Goal: Task Accomplishment & Management: Use online tool/utility

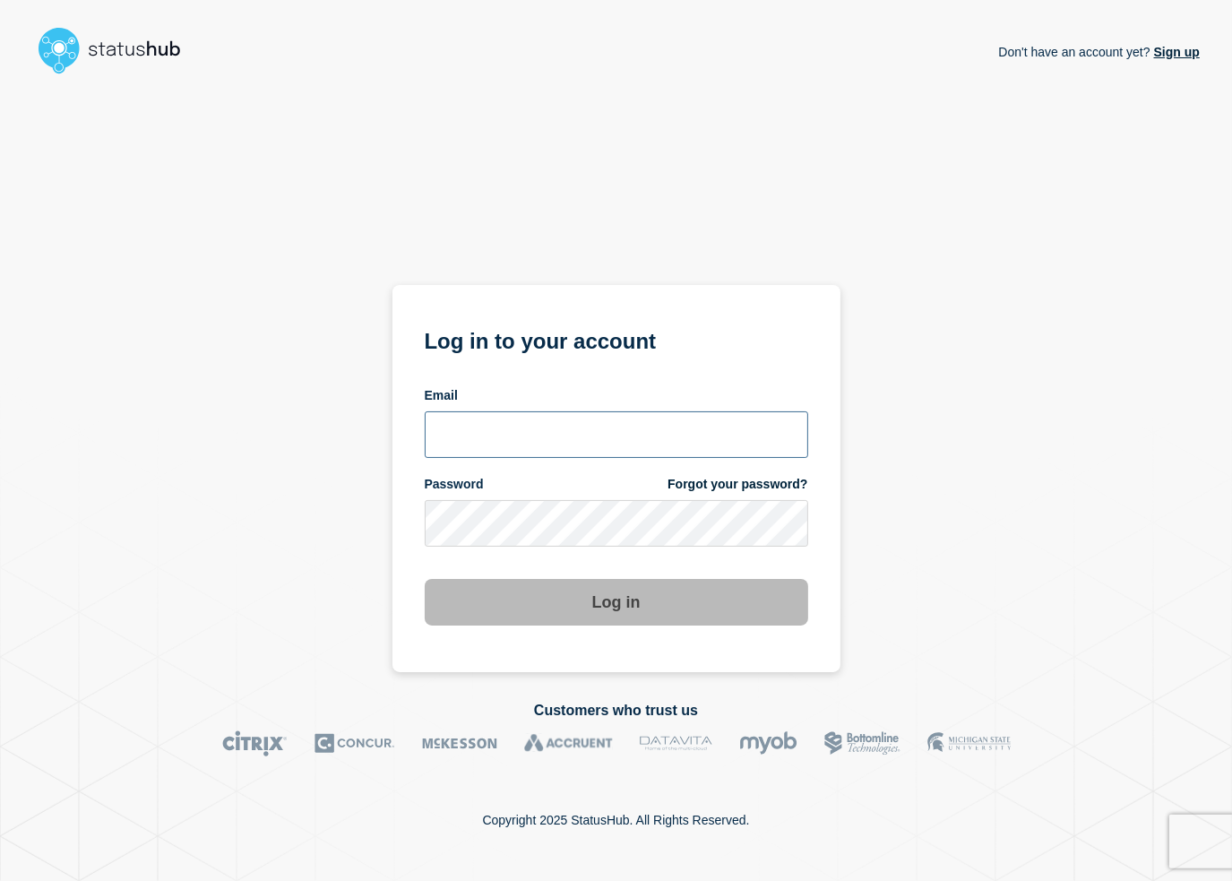
type input "lars.kjellberg@ist.com"
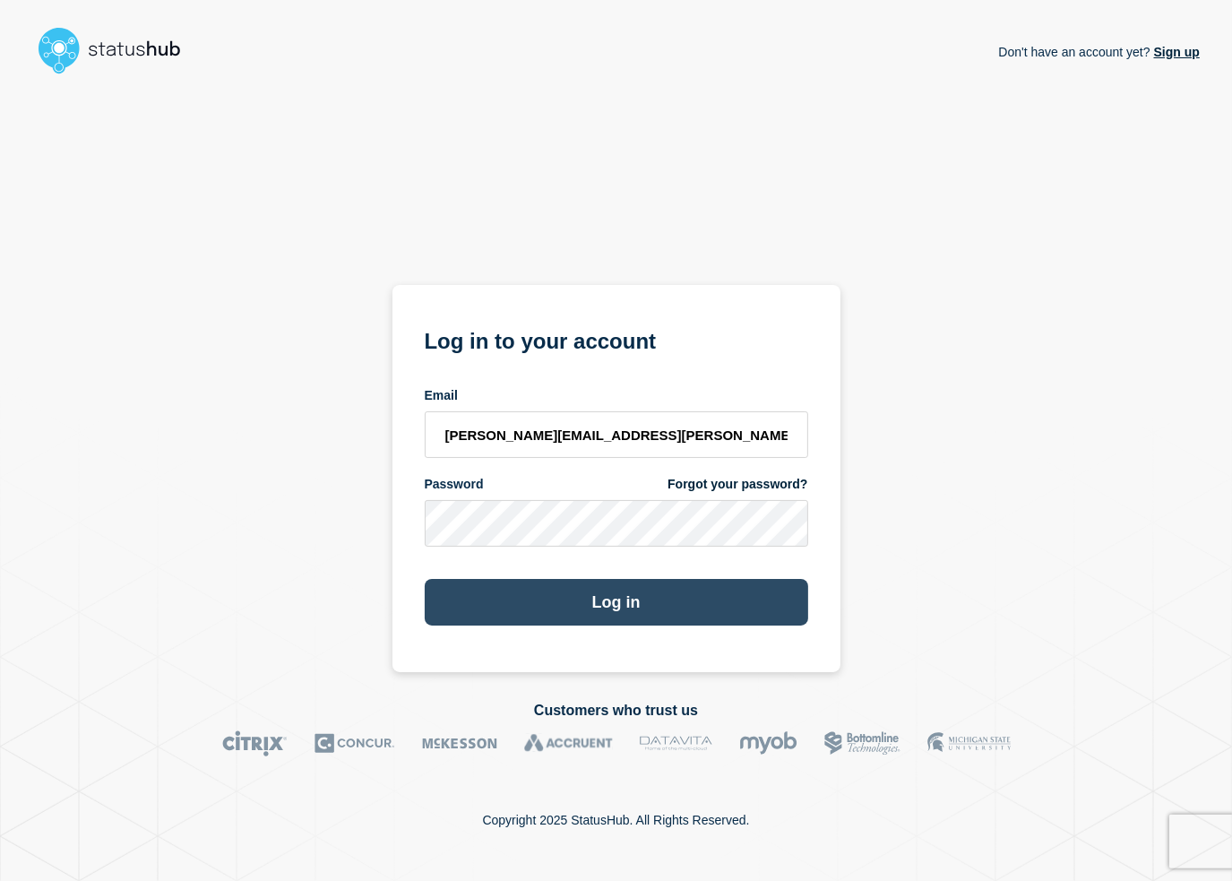
drag, startPoint x: 0, startPoint y: 0, endPoint x: 572, endPoint y: 598, distance: 827.1
click at [572, 598] on button "Log in" at bounding box center [617, 602] width 384 height 47
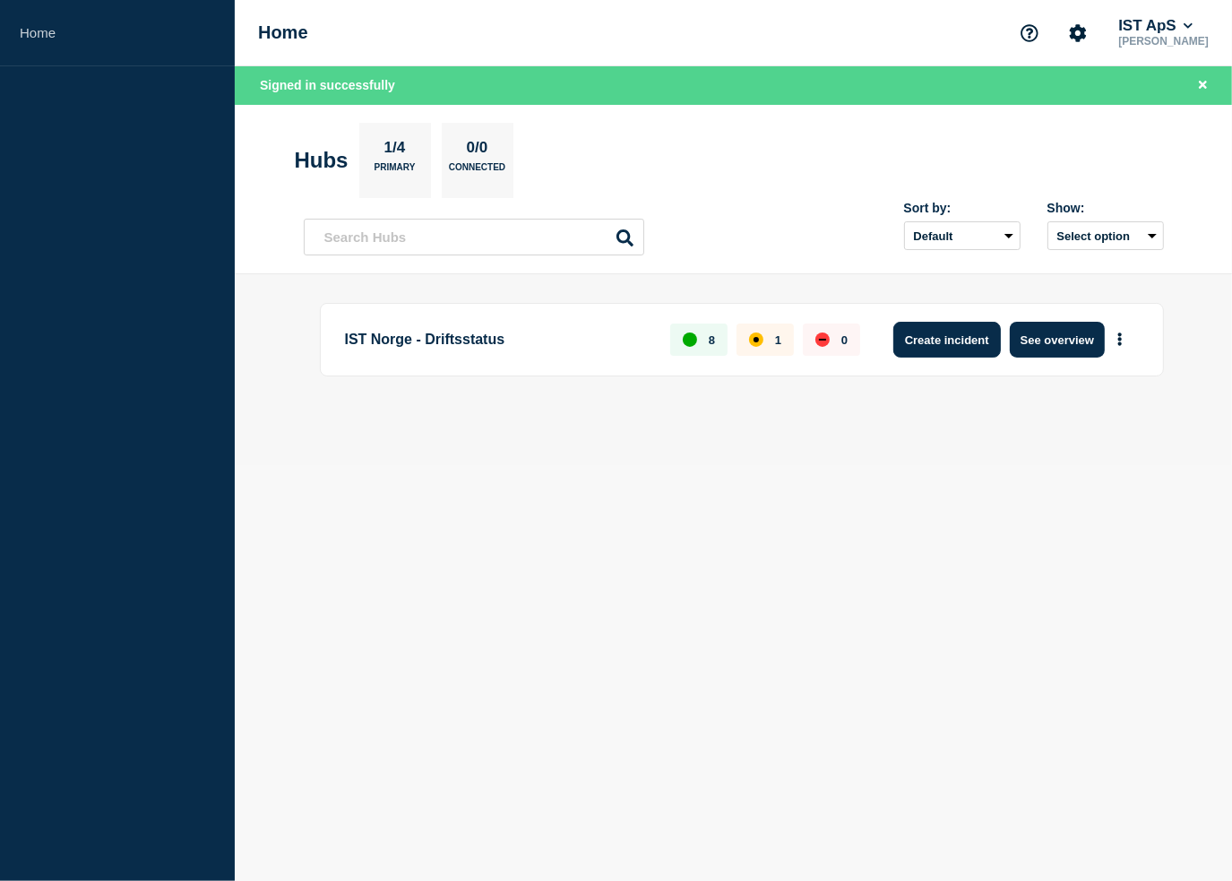
click at [927, 342] on button "Create incident" at bounding box center [947, 340] width 108 height 36
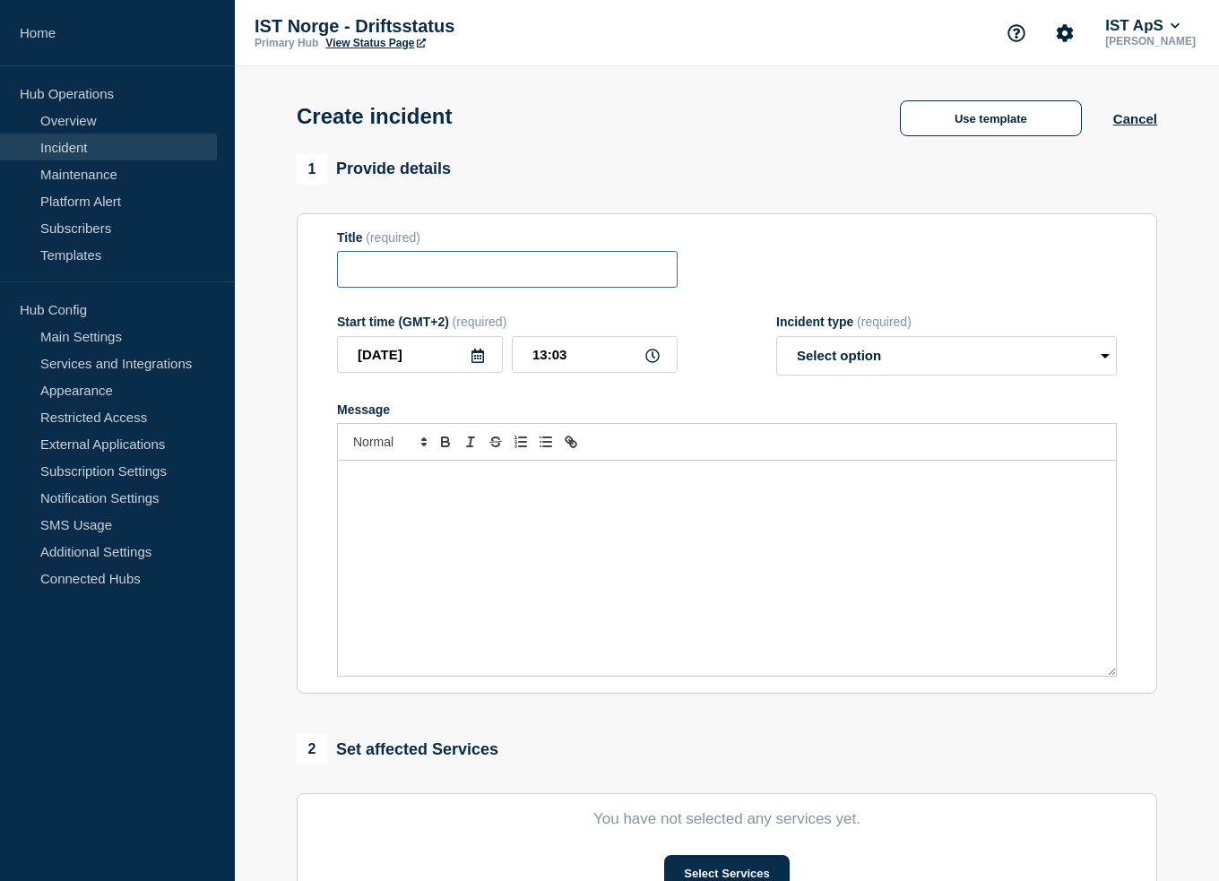
click at [424, 274] on input "Title" at bounding box center [507, 269] width 341 height 37
click at [444, 279] on input "Title" at bounding box center [507, 269] width 341 height 37
type input "Problemer knyttet til webuntis"
click at [442, 515] on div "Message" at bounding box center [727, 568] width 778 height 215
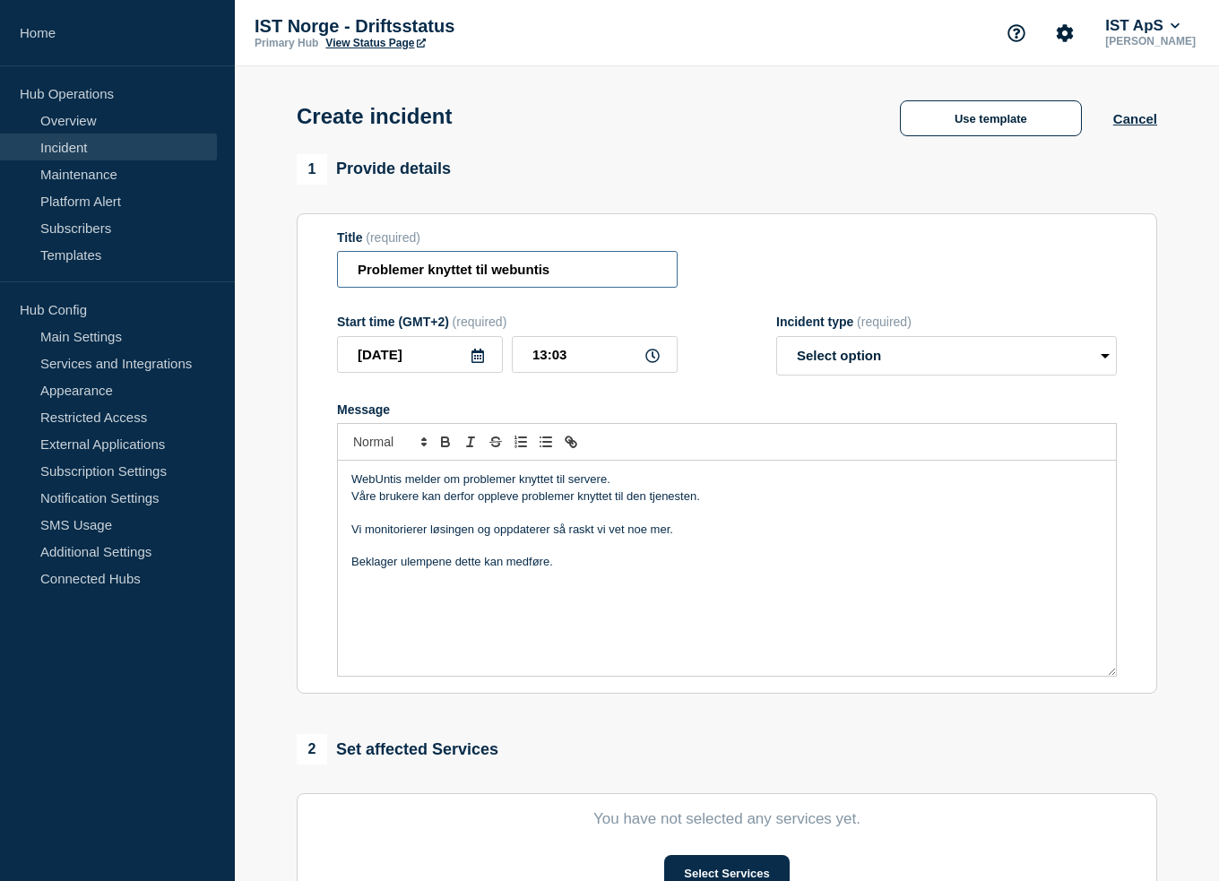
click at [502, 271] on input "Problemer knyttet til webuntis" at bounding box center [507, 269] width 341 height 37
type input "Problemer knyttet til WebUntis"
click at [1015, 351] on select "Select option Investigating Identified Monitoring" at bounding box center [946, 355] width 341 height 39
select select "investigating"
click at [776, 341] on select "Select option Investigating Identified Monitoring" at bounding box center [946, 355] width 341 height 39
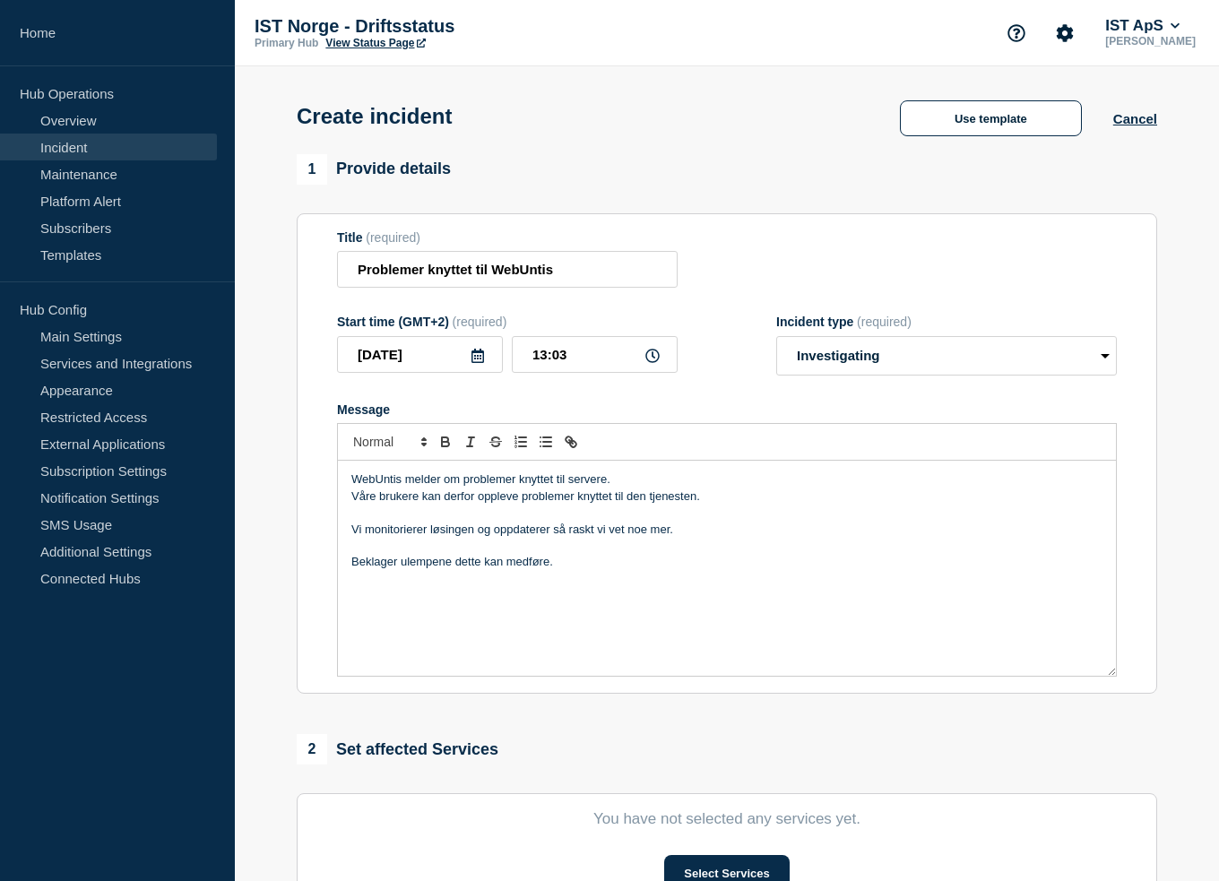
click at [385, 530] on p "Vi monitorierer løsingen og oppdaterer så raskt vi vet noe mer." at bounding box center [726, 530] width 751 height 16
click at [459, 538] on p "Vi monitorierer løsingen og oppdaterer så raskt vi vet noe mer." at bounding box center [726, 530] width 751 height 16
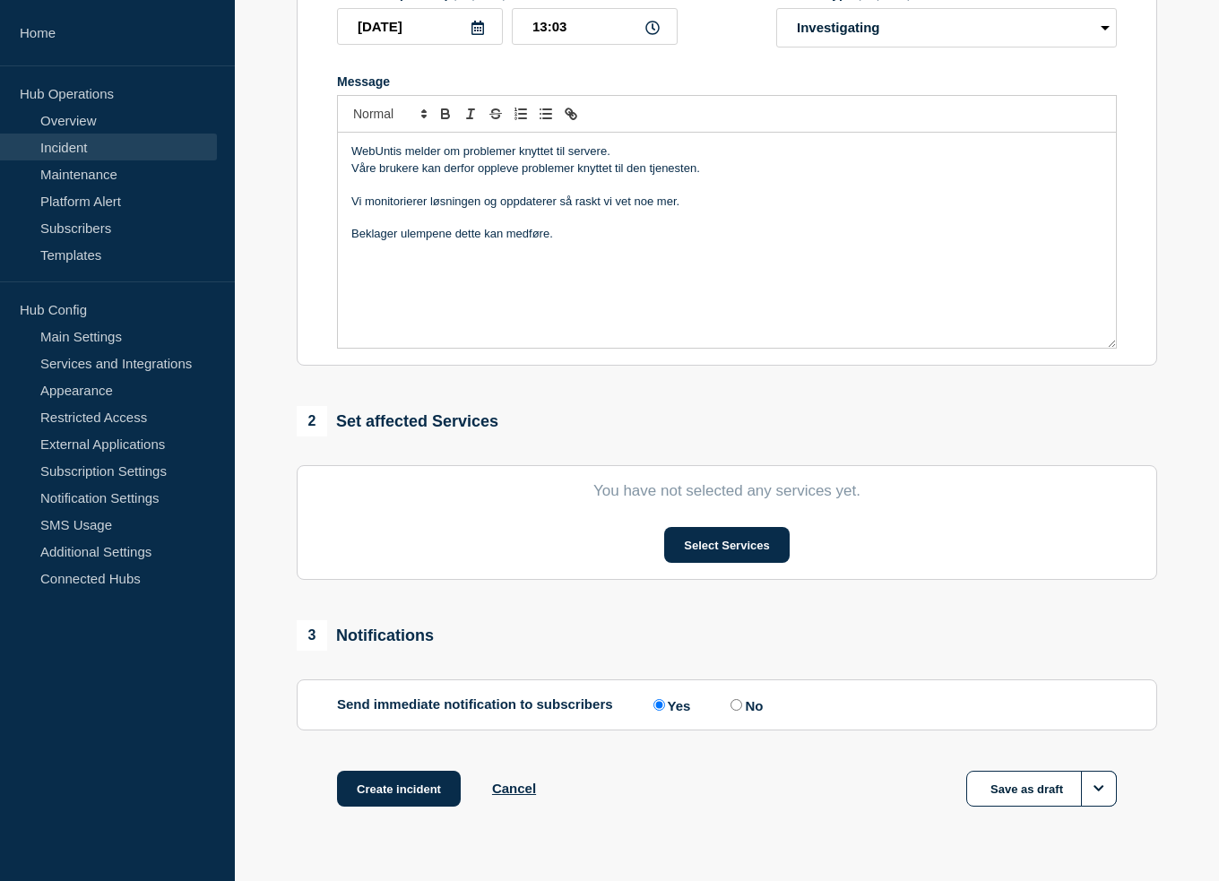
scroll to position [376, 0]
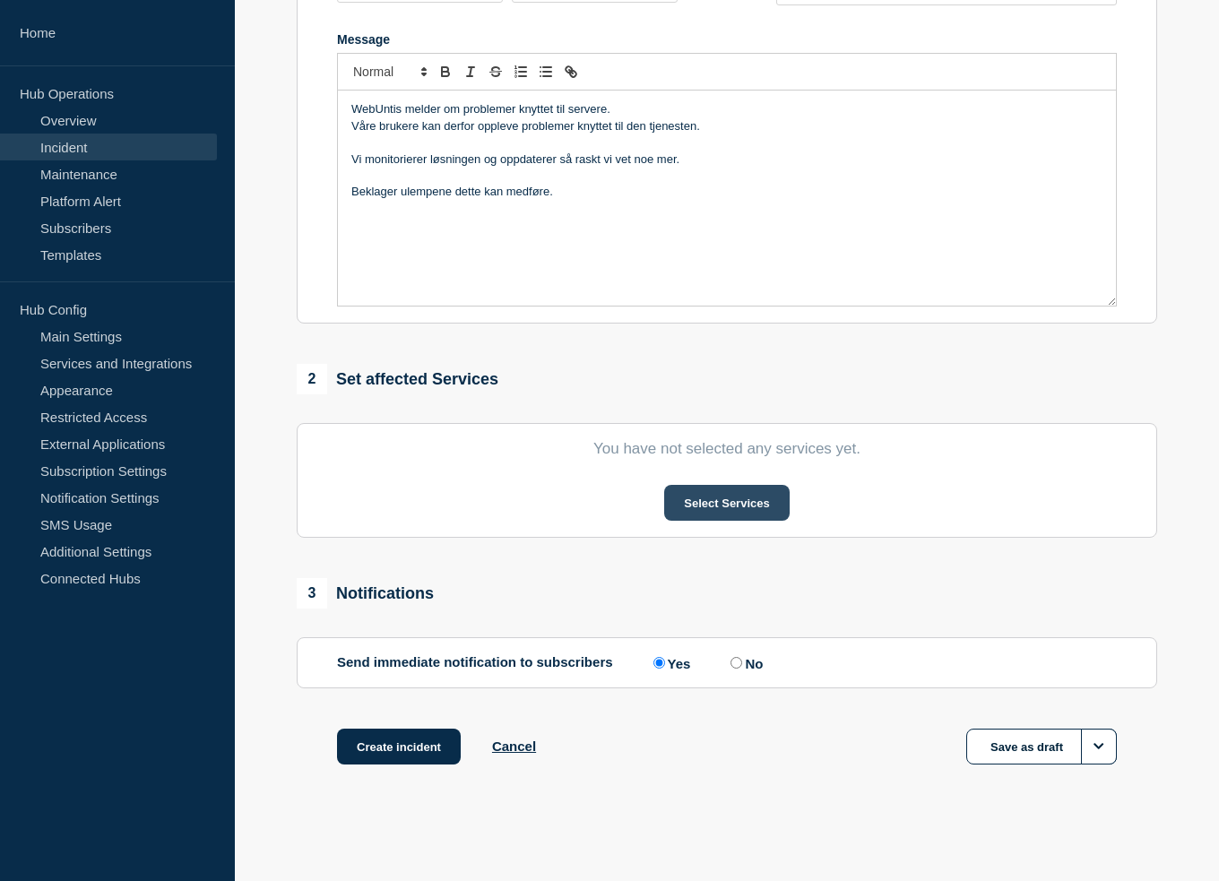
click at [691, 507] on button "Select Services" at bounding box center [726, 503] width 125 height 36
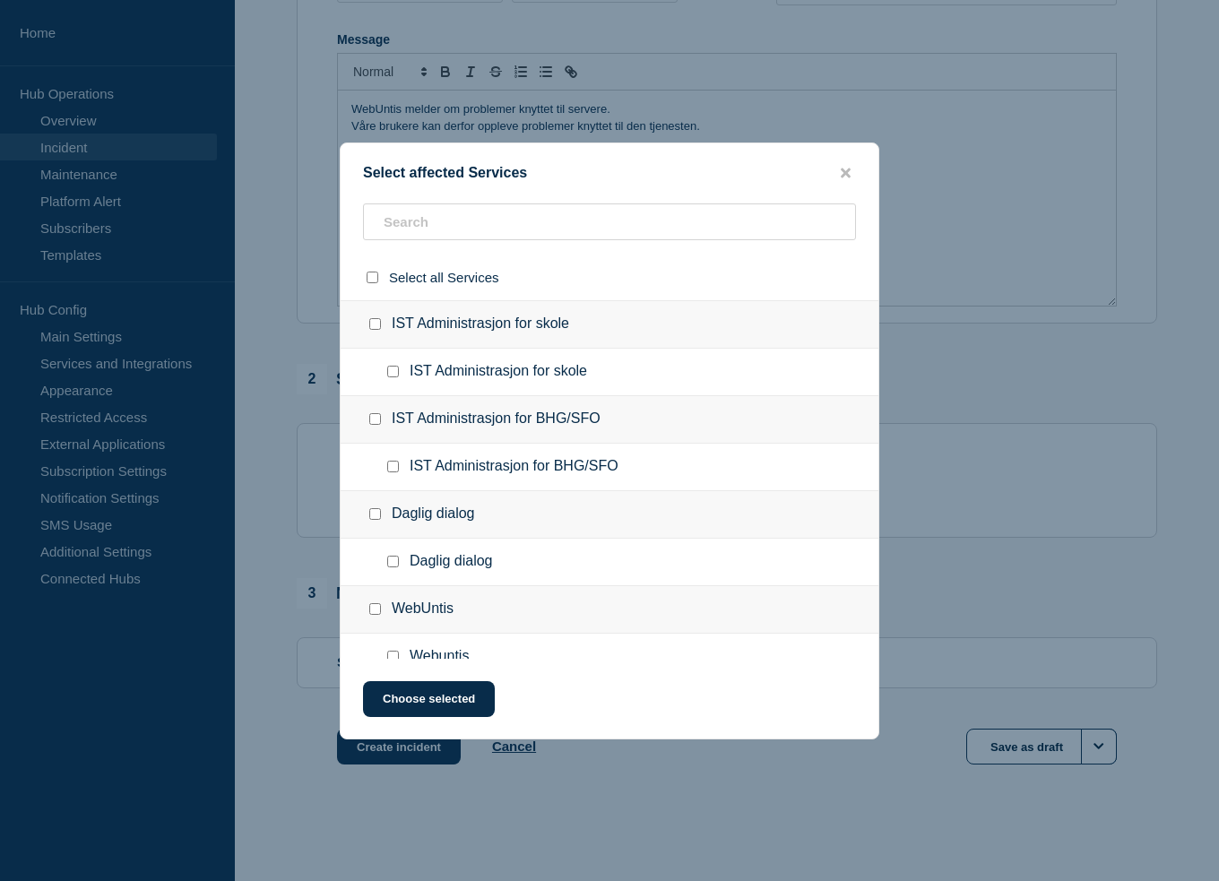
click at [373, 323] on input "IST Administrasjon for skole checkbox" at bounding box center [375, 324] width 12 height 12
checkbox input "true"
click at [401, 692] on button "Choose selected" at bounding box center [429, 699] width 132 height 36
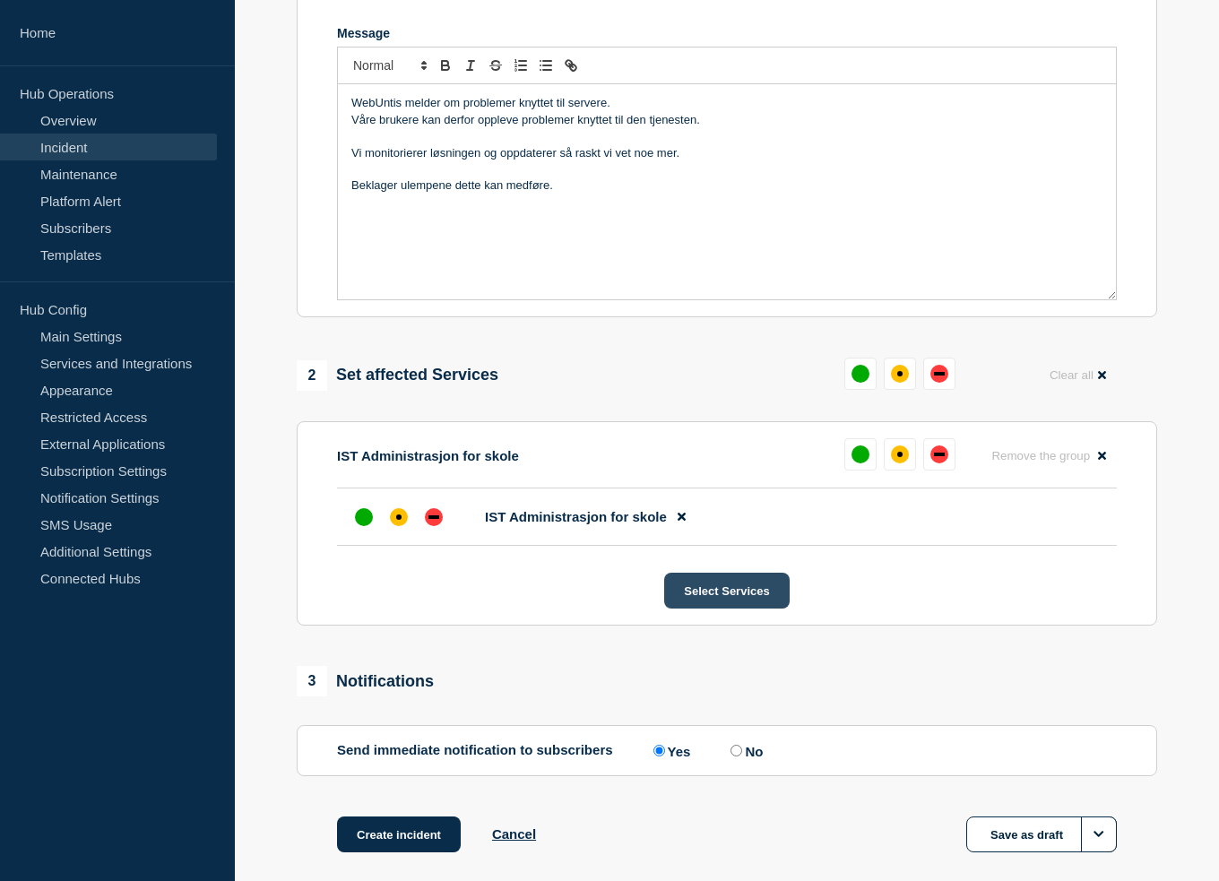
click at [717, 600] on button "Select Services" at bounding box center [726, 591] width 125 height 36
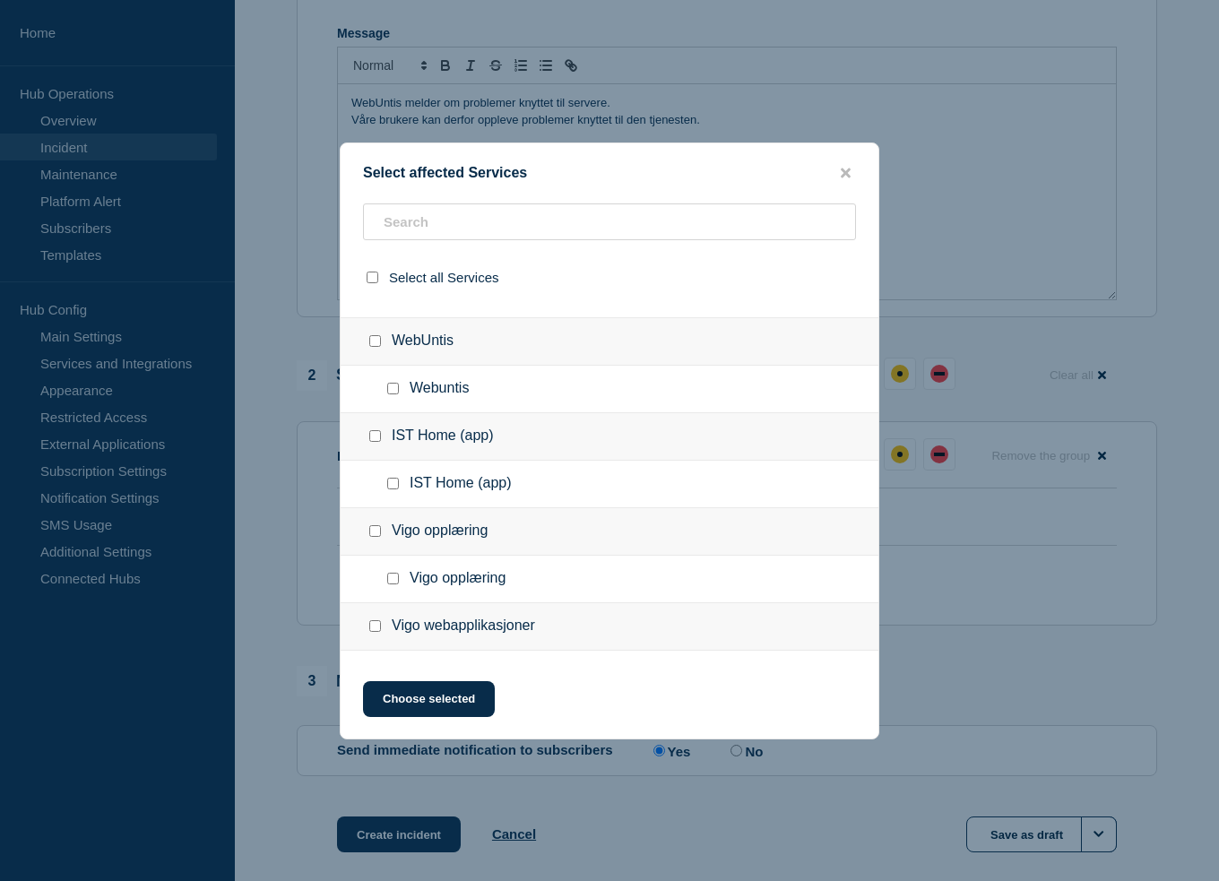
scroll to position [225, 0]
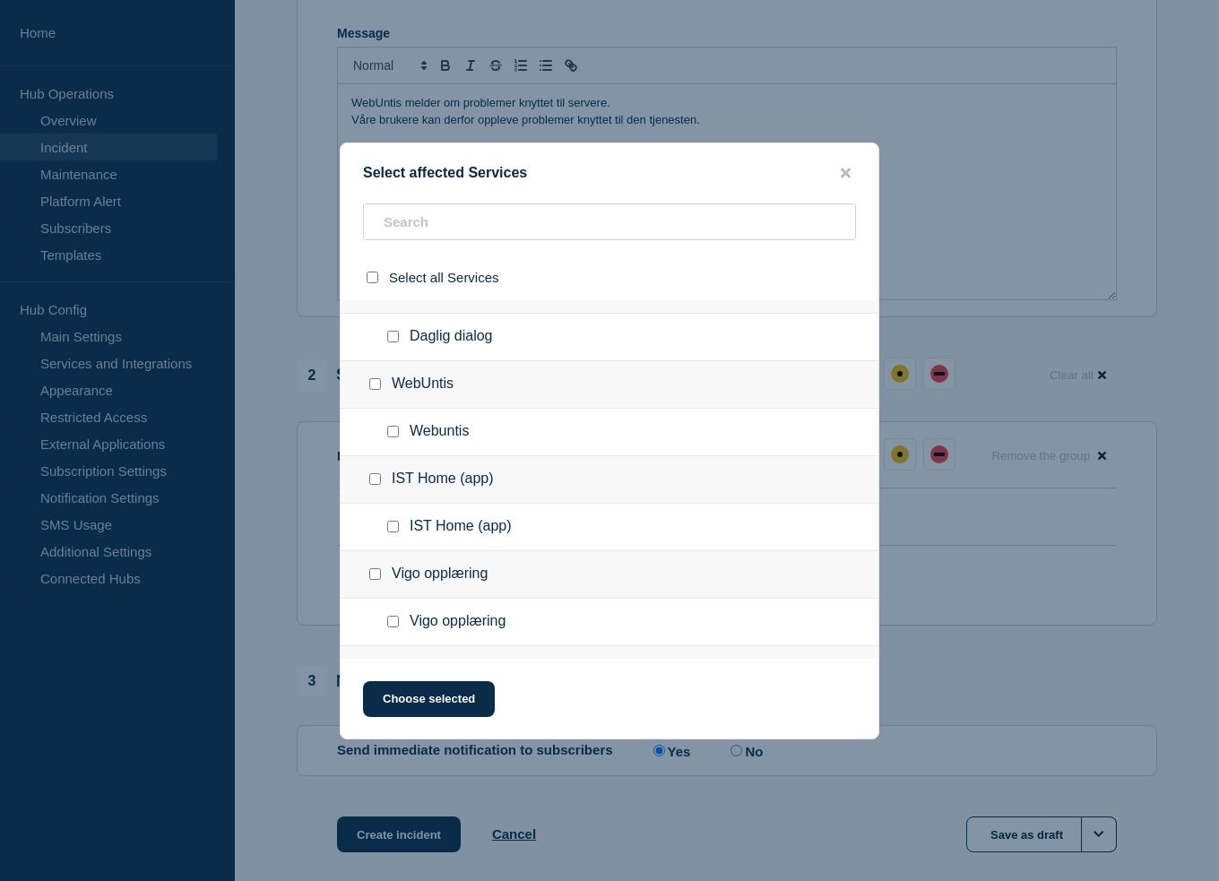
click at [373, 377] on div at bounding box center [379, 384] width 26 height 18
click at [375, 383] on input "WebUntis checkbox" at bounding box center [375, 384] width 12 height 12
checkbox input "true"
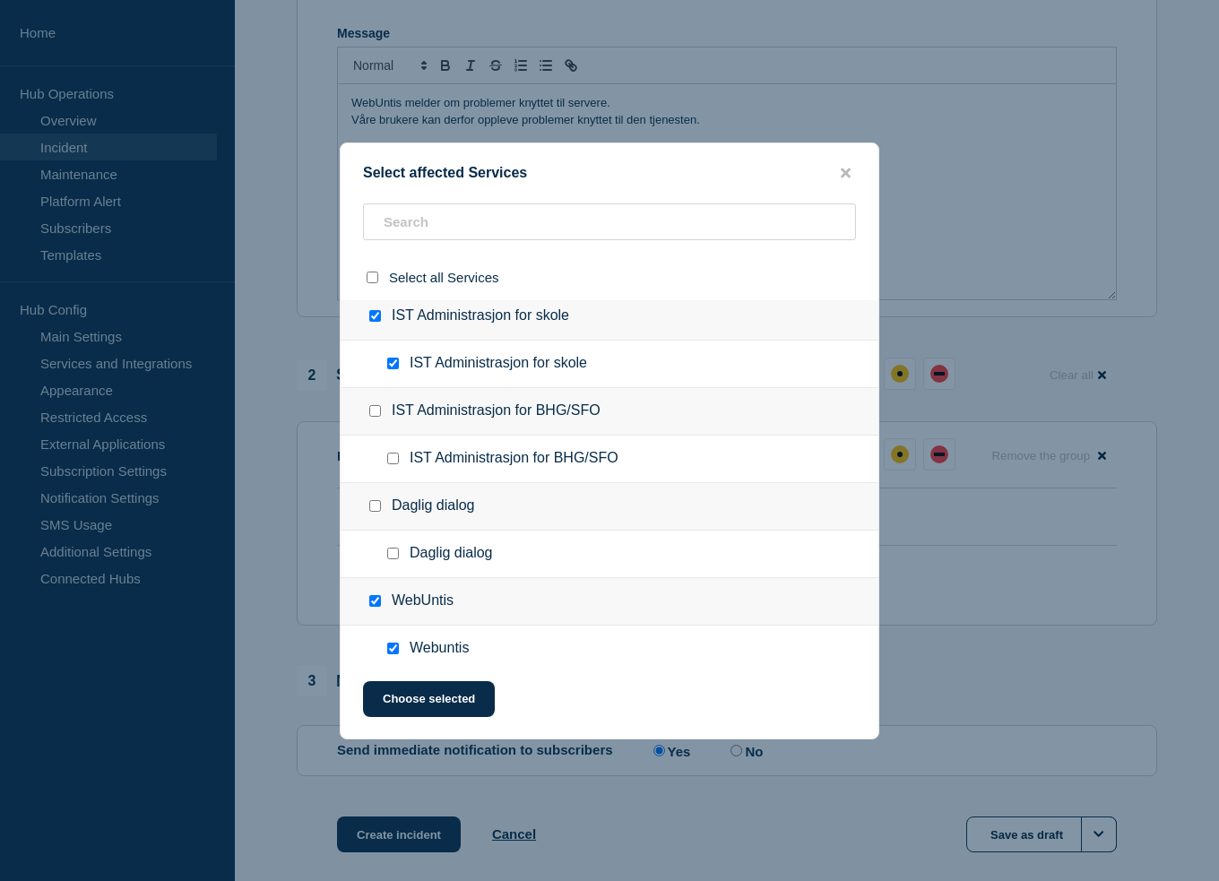
scroll to position [0, 0]
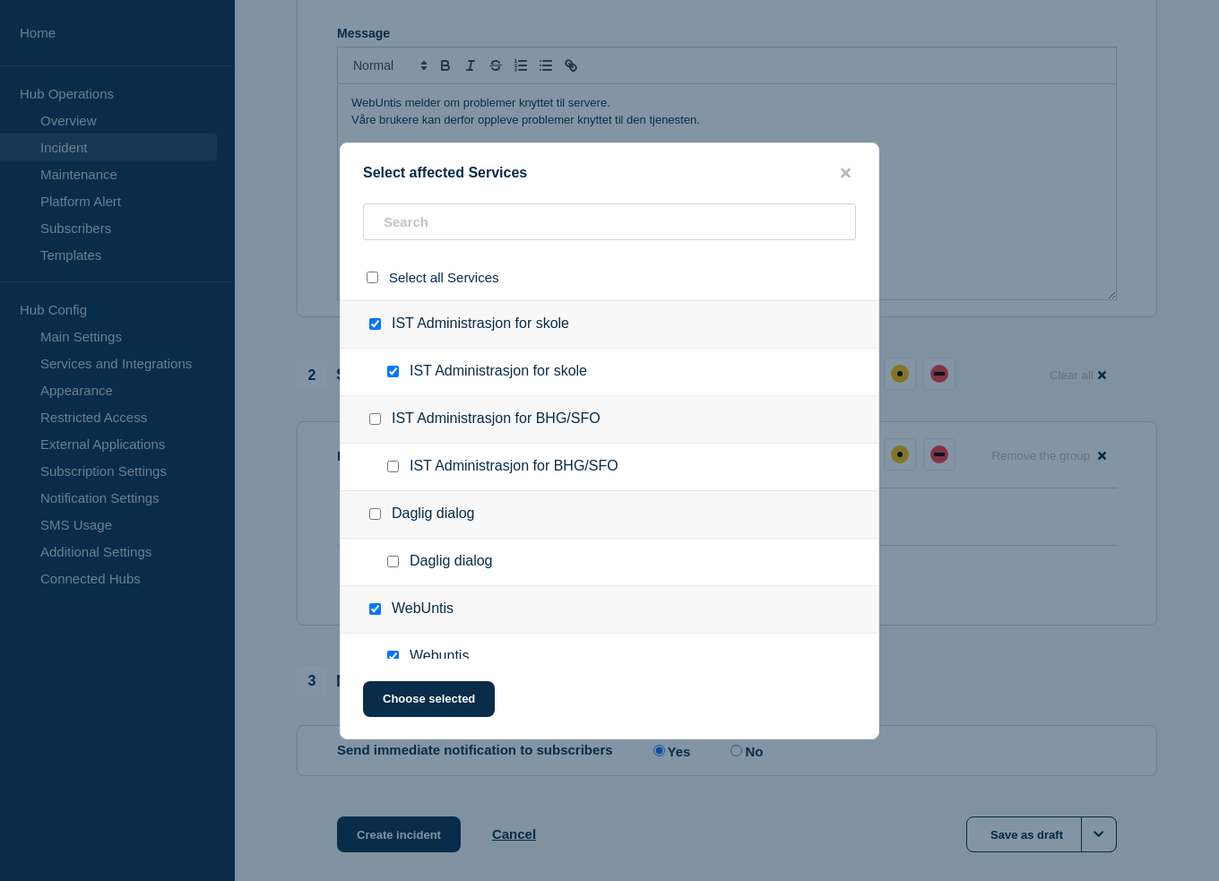
click at [376, 322] on input "IST Administrasjon for skole checkbox" at bounding box center [375, 324] width 12 height 12
checkbox input "false"
click at [430, 696] on button "Choose selected" at bounding box center [429, 699] width 132 height 36
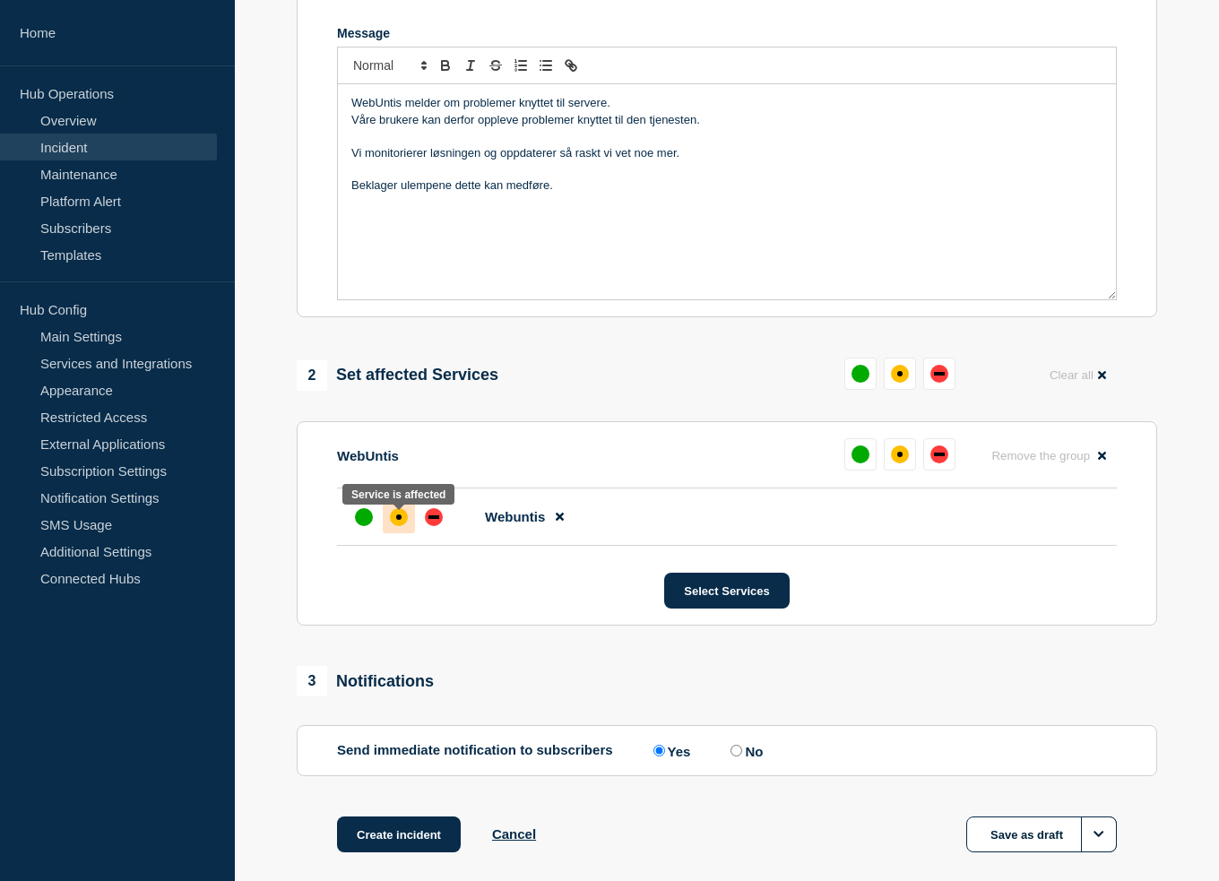
click at [404, 525] on div "affected" at bounding box center [399, 517] width 18 height 18
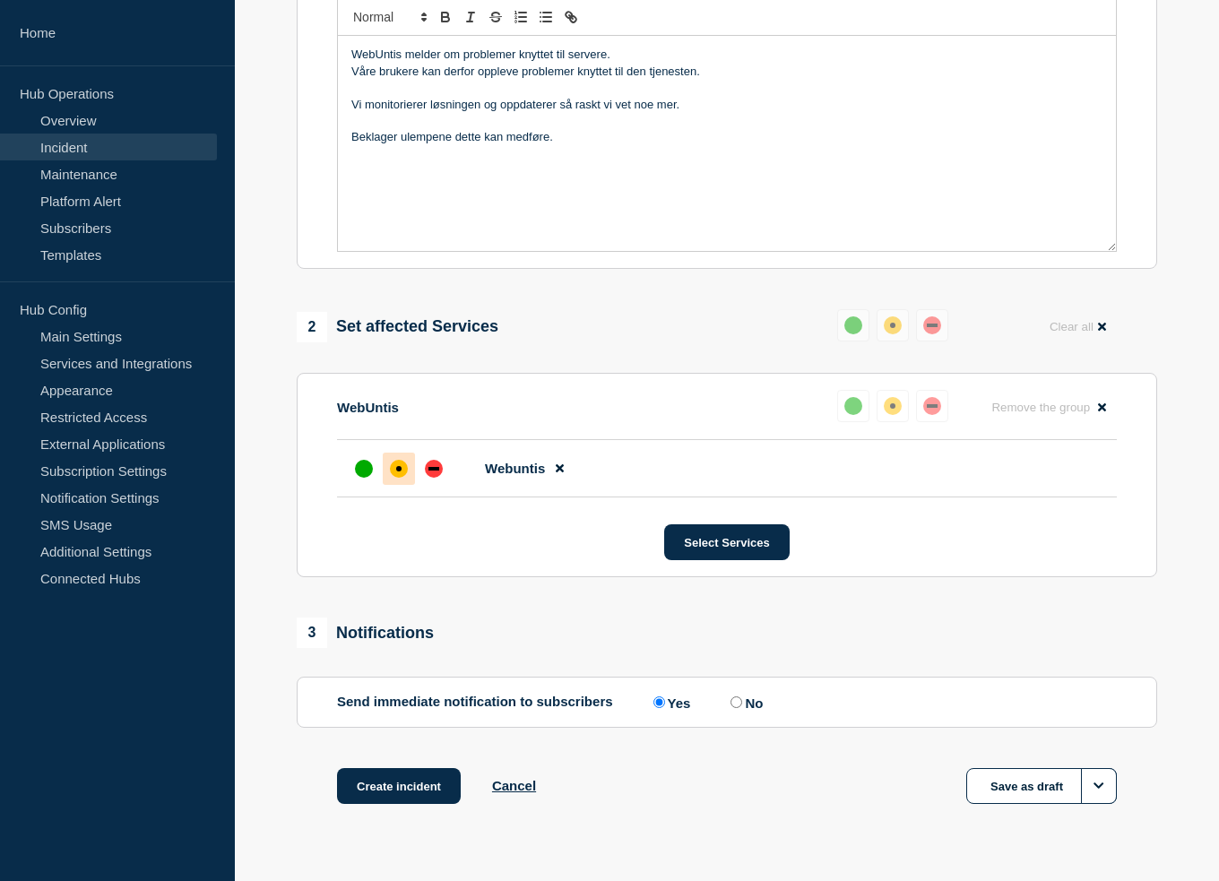
scroll to position [473, 0]
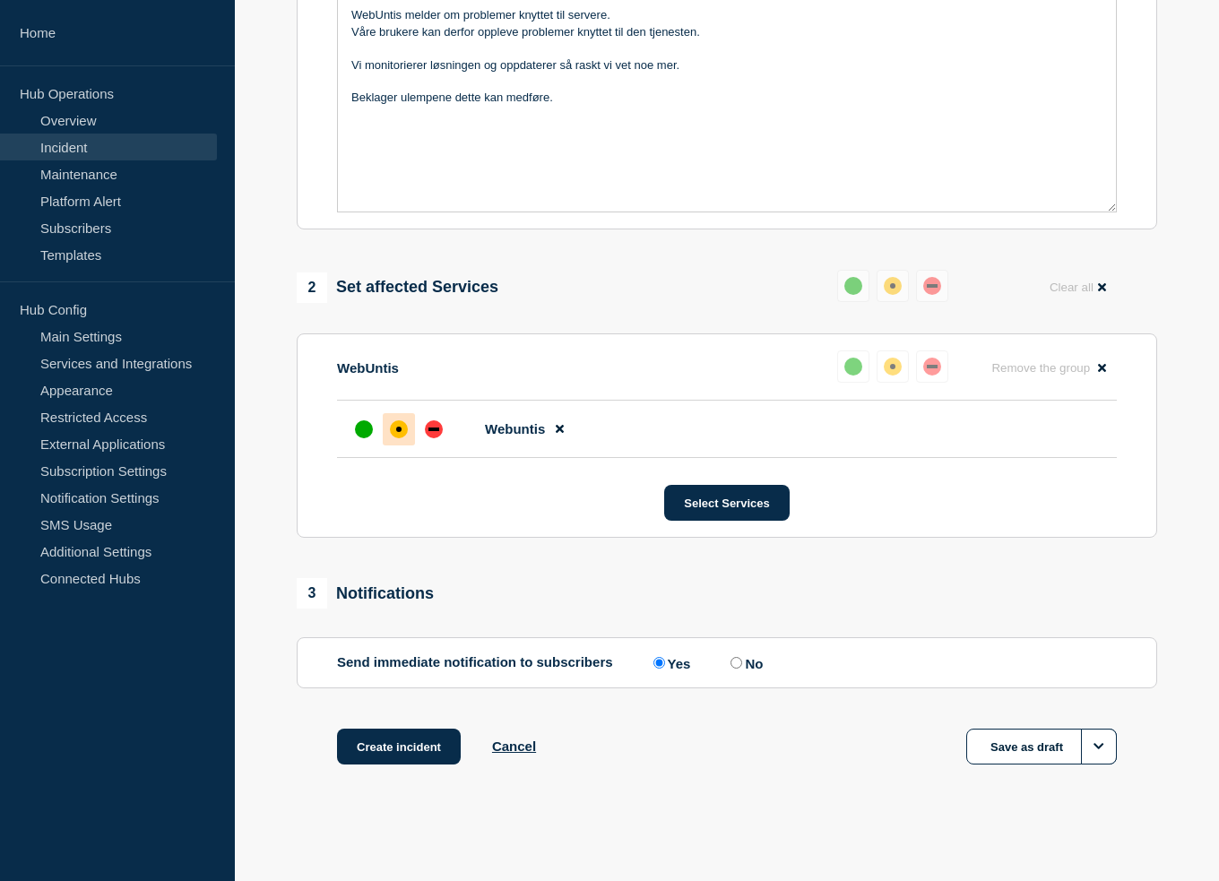
click at [741, 657] on input "No" at bounding box center [736, 663] width 12 height 12
radio input "true"
radio input "false"
click at [387, 744] on button "Create incident" at bounding box center [399, 747] width 124 height 36
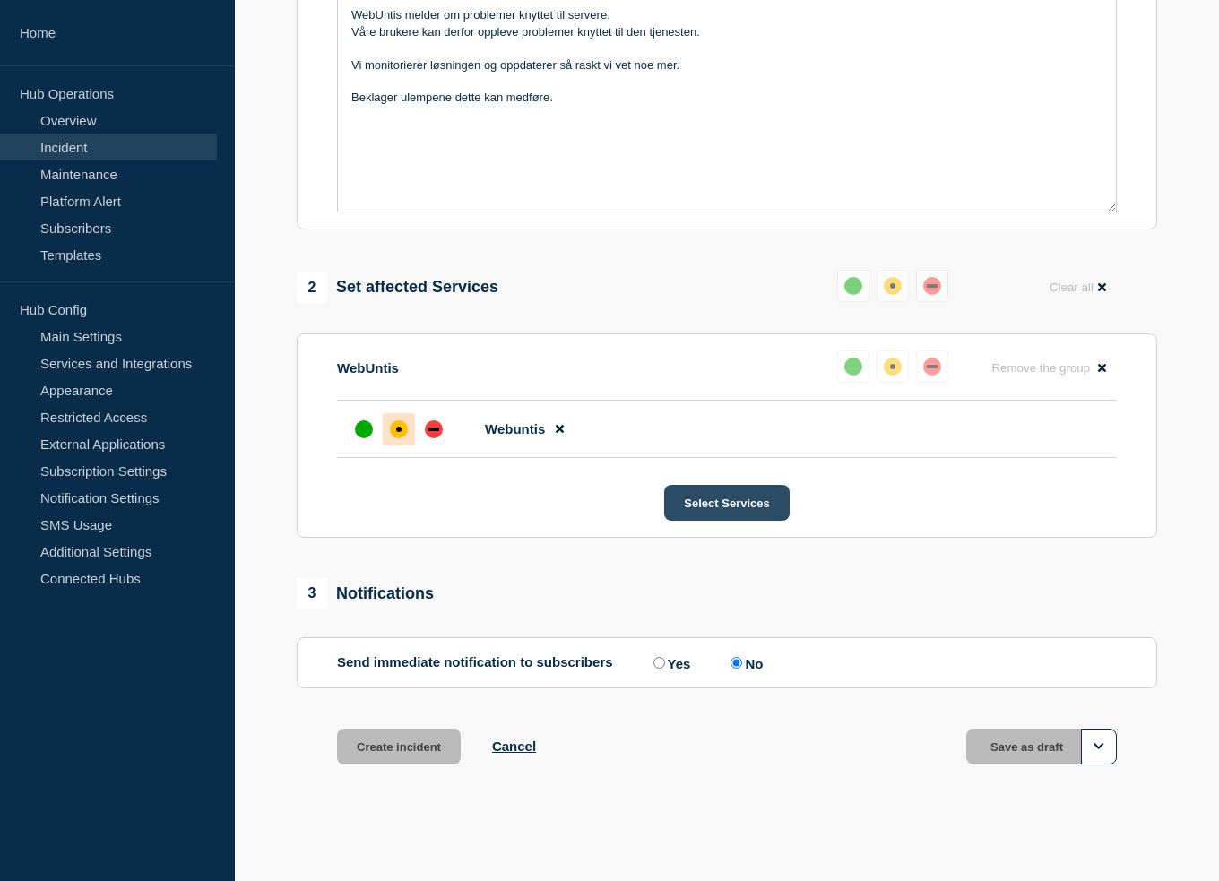
scroll to position [511, 0]
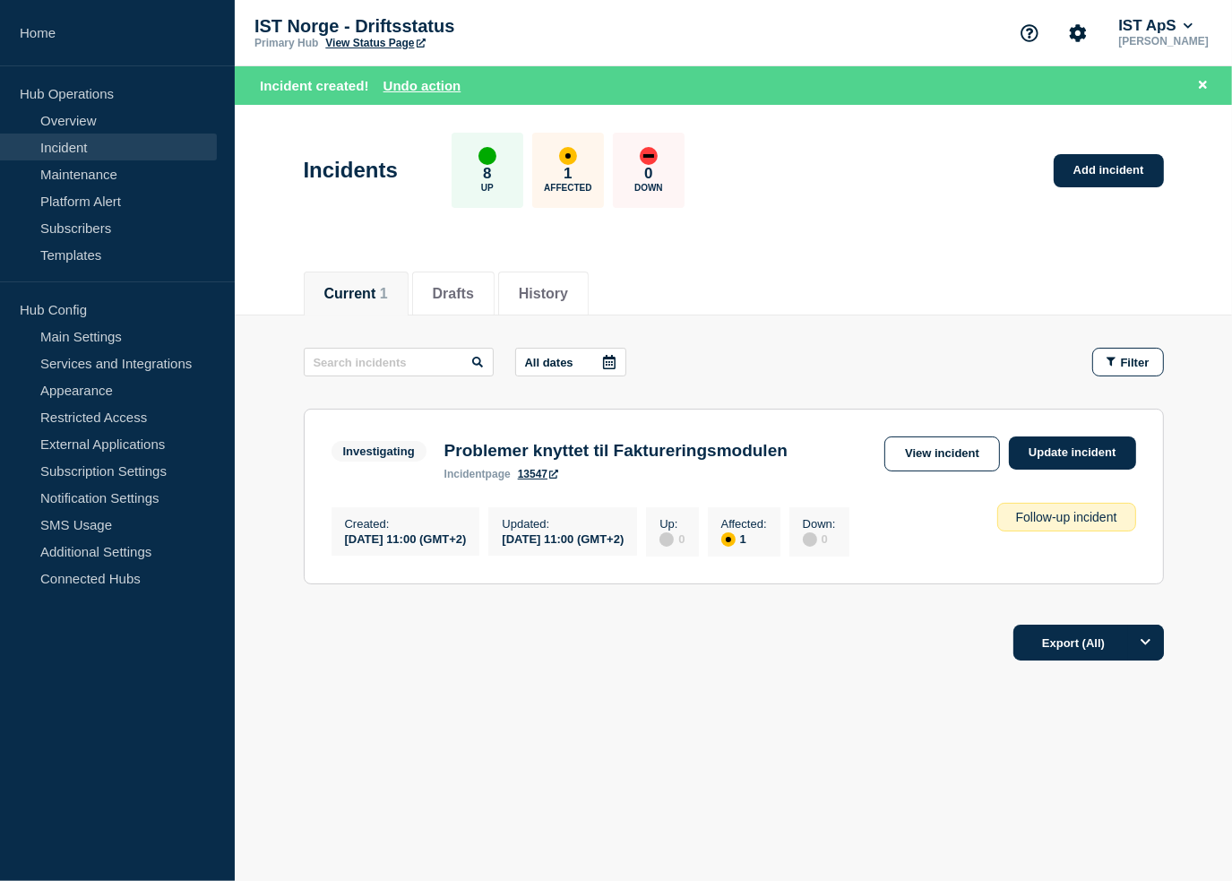
drag, startPoint x: 936, startPoint y: 444, endPoint x: 914, endPoint y: 430, distance: 25.8
click at [936, 444] on link "View incident" at bounding box center [942, 453] width 116 height 35
